Goal: Task Accomplishment & Management: Use online tool/utility

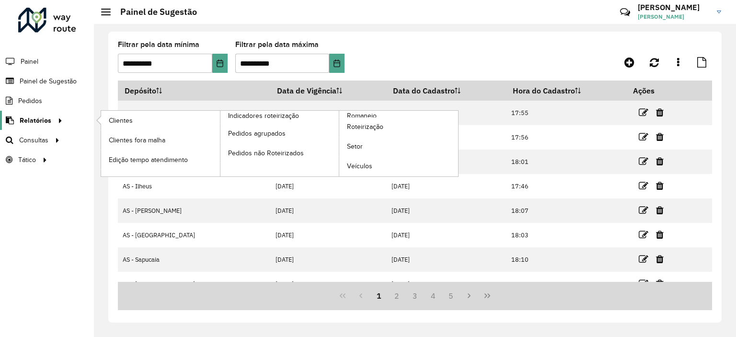
click at [35, 122] on span "Relatórios" at bounding box center [36, 121] width 32 height 10
click at [131, 120] on span "Clientes" at bounding box center [122, 121] width 26 height 10
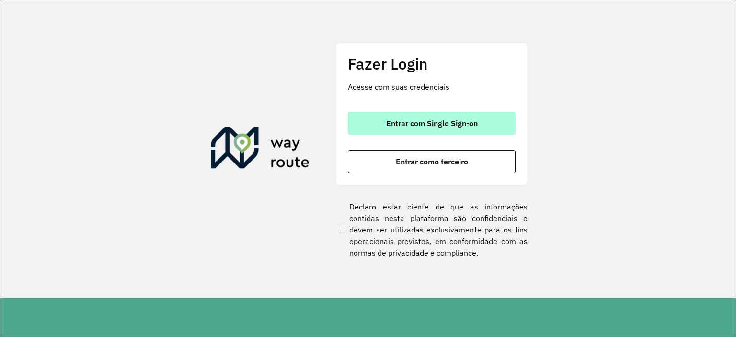
click at [408, 112] on button "Entrar com Single Sign-on" at bounding box center [432, 123] width 168 height 23
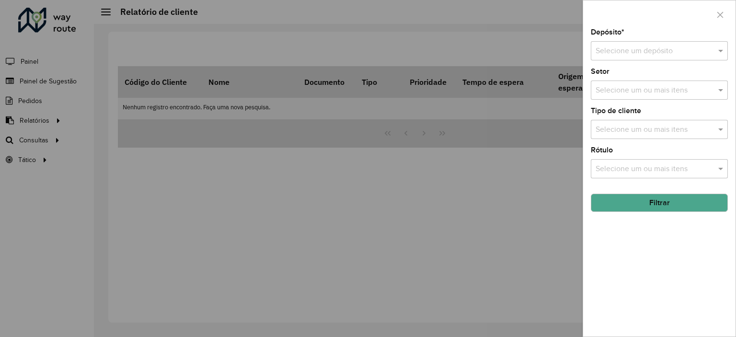
click at [654, 48] on input "text" at bounding box center [650, 52] width 108 height 12
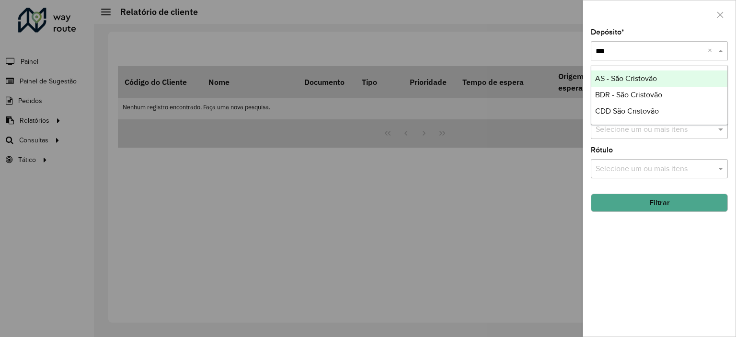
type input "****"
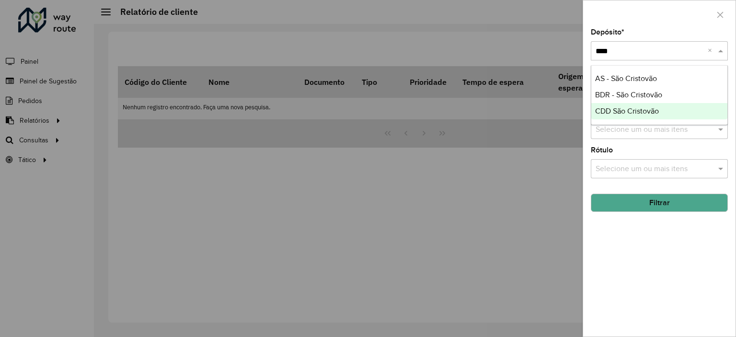
click at [630, 113] on span "CDD São Cristovão" at bounding box center [627, 111] width 64 height 8
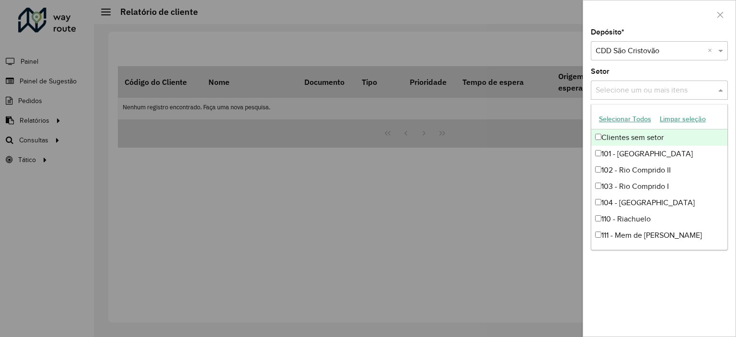
click at [659, 95] on div "Selecione um ou mais itens" at bounding box center [659, 90] width 137 height 19
click at [631, 122] on button "Selecionar Todos" at bounding box center [625, 119] width 61 height 15
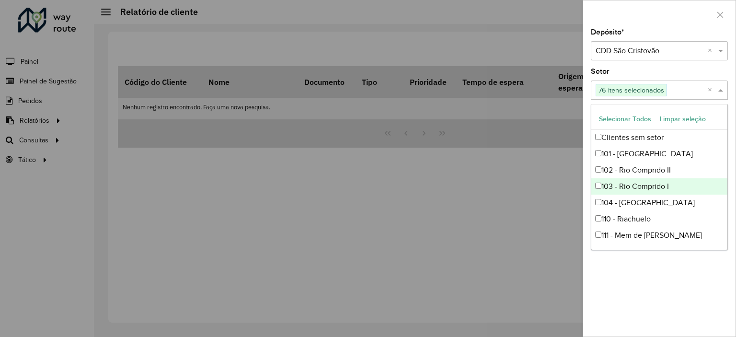
click at [552, 192] on div at bounding box center [368, 168] width 736 height 337
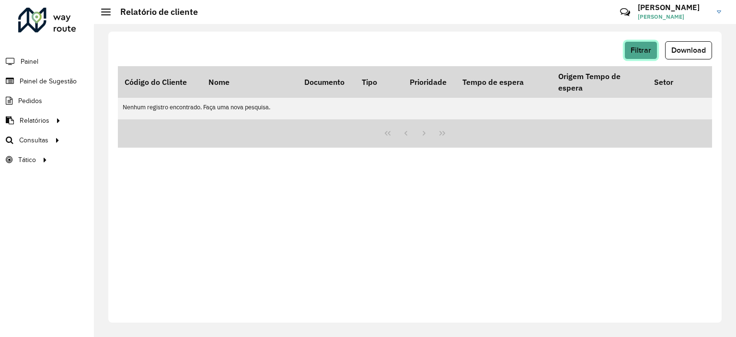
click at [632, 52] on span "Filtrar" at bounding box center [641, 50] width 21 height 8
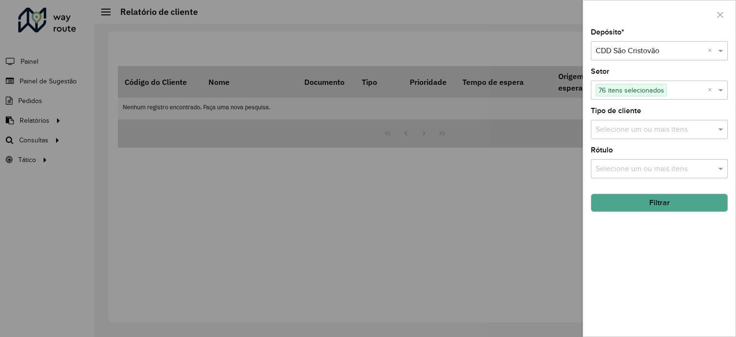
click at [617, 128] on input "text" at bounding box center [654, 130] width 123 height 12
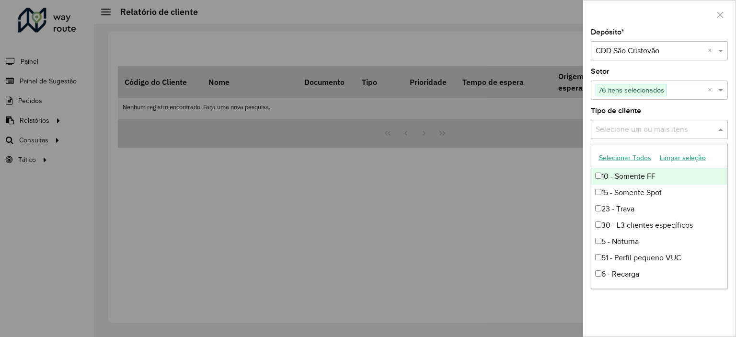
click at [629, 158] on button "Selecionar Todos" at bounding box center [625, 157] width 61 height 15
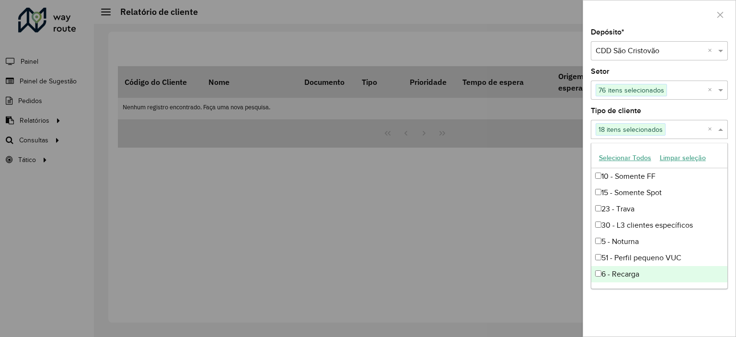
click at [669, 299] on div "Depósito * Selecione um depósito × CDD São Cristovão × Setor Selecione um ou ma…" at bounding box center [659, 183] width 152 height 308
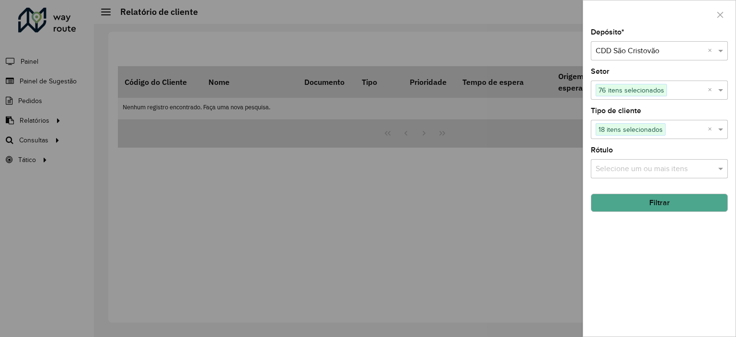
click at [650, 201] on button "Filtrar" at bounding box center [659, 203] width 137 height 18
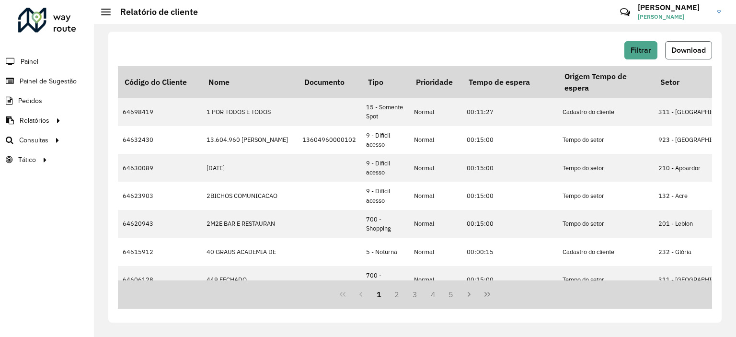
click at [685, 46] on span "Download" at bounding box center [688, 50] width 35 height 8
